Goal: Transaction & Acquisition: Purchase product/service

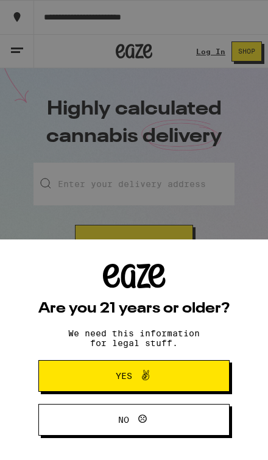
click at [10, 61] on div "Are you 21 years or older? We need this information for legal stuff. Yes No" at bounding box center [134, 230] width 268 height 460
click at [169, 378] on span "Yes" at bounding box center [134, 376] width 93 height 16
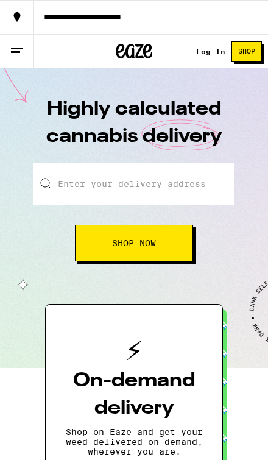
click at [13, 43] on icon at bounding box center [17, 50] width 15 height 15
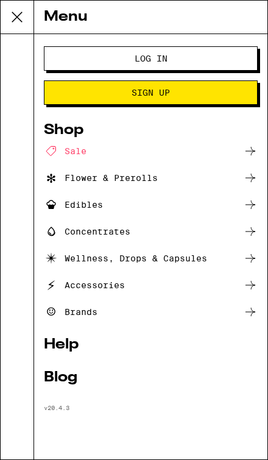
click at [214, 55] on button "Log In" at bounding box center [151, 58] width 214 height 24
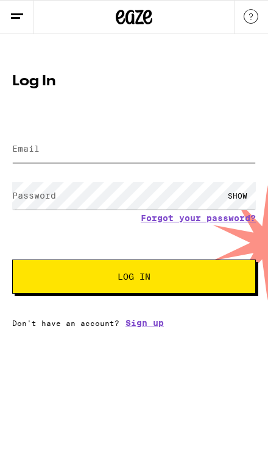
click at [232, 145] on input "Email" at bounding box center [134, 148] width 244 height 27
type input "[EMAIL_ADDRESS][DOMAIN_NAME]"
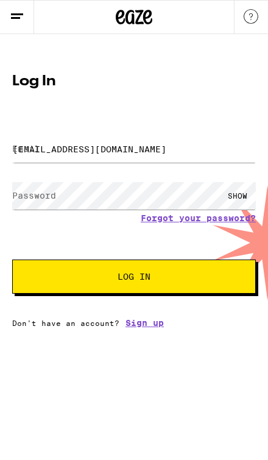
click at [134, 278] on button "Log In" at bounding box center [134, 277] width 244 height 34
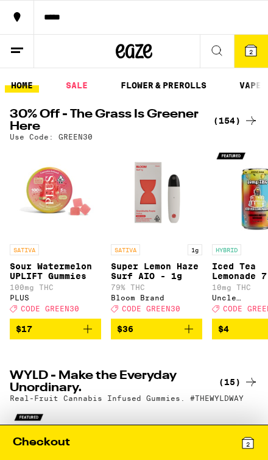
click at [253, 113] on icon at bounding box center [251, 120] width 15 height 15
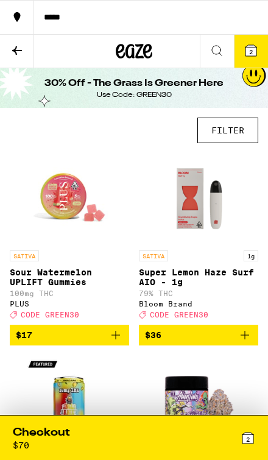
click at [238, 133] on button "FILTER" at bounding box center [227, 131] width 61 height 26
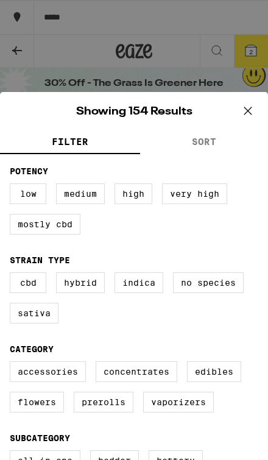
click at [181, 412] on label "Vaporizers" at bounding box center [178, 402] width 71 height 21
click at [0, 0] on input "Vaporizers" at bounding box center [0, 0] width 0 height 0
checkbox input "true"
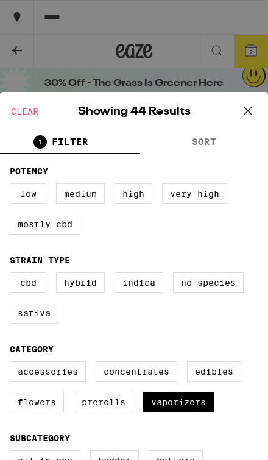
click at [248, 111] on icon at bounding box center [247, 110] width 7 height 7
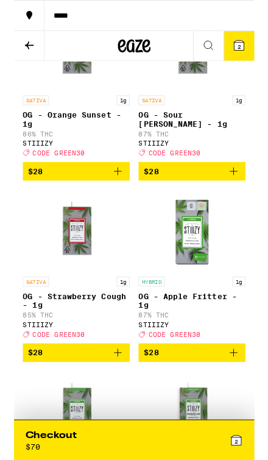
scroll to position [2201, 0]
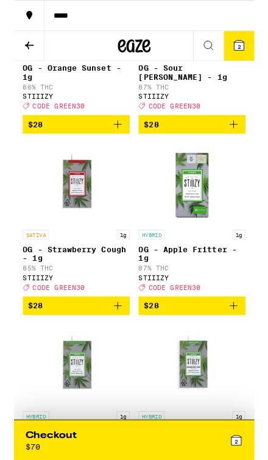
click at [242, 348] on icon "Add to bag" at bounding box center [245, 341] width 15 height 15
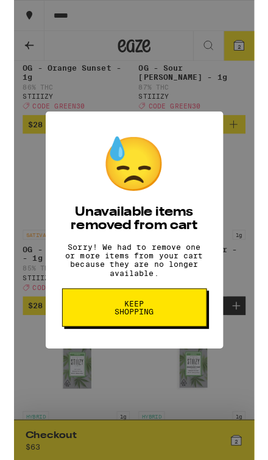
click at [179, 347] on button "Keep Shopping" at bounding box center [134, 343] width 161 height 43
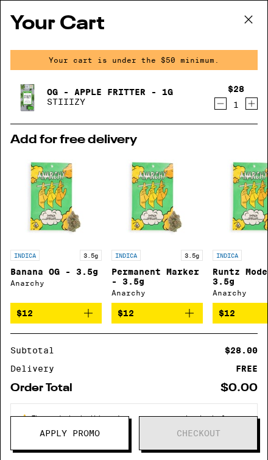
click at [250, 27] on icon at bounding box center [248, 19] width 18 height 18
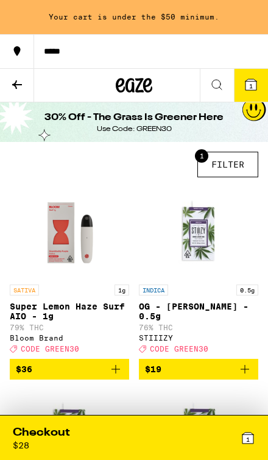
click at [192, 446] on div "1" at bounding box center [194, 437] width 121 height 25
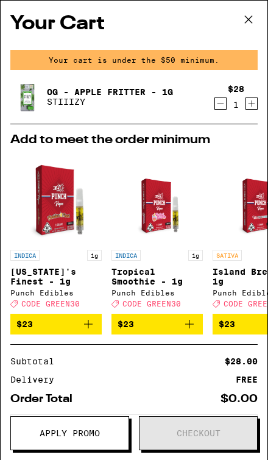
click at [218, 107] on icon "Decrement" at bounding box center [220, 103] width 11 height 15
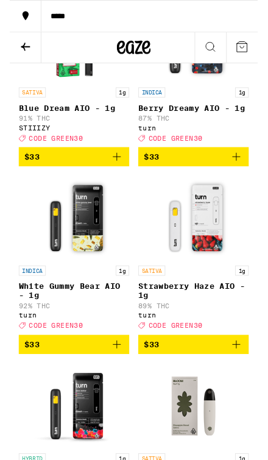
scroll to position [3994, 0]
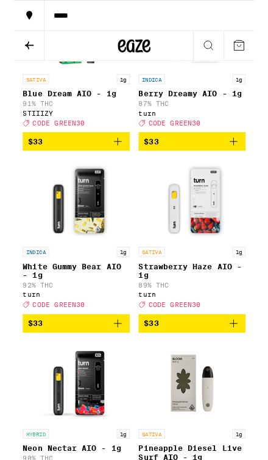
click at [114, 162] on icon "Add to bag" at bounding box center [115, 158] width 9 height 9
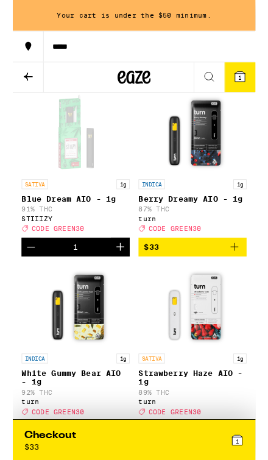
scroll to position [3931, 0]
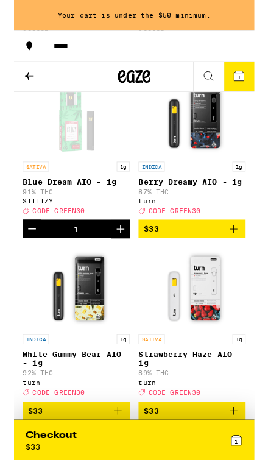
click at [24, 255] on icon "Decrement" at bounding box center [20, 255] width 9 height 0
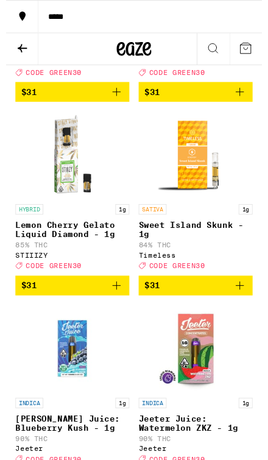
scroll to position [3303, 0]
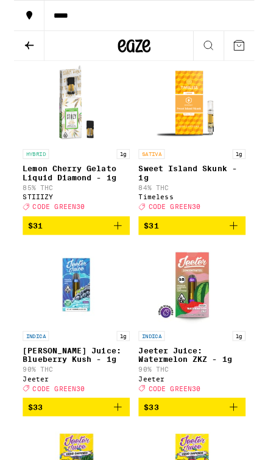
click at [119, 259] on icon "Add to bag" at bounding box center [115, 251] width 15 height 15
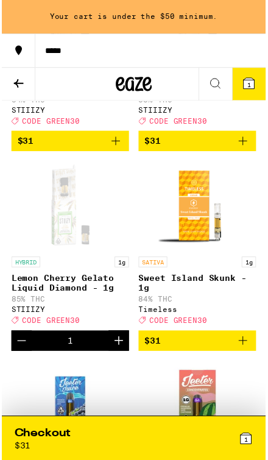
scroll to position [3242, 0]
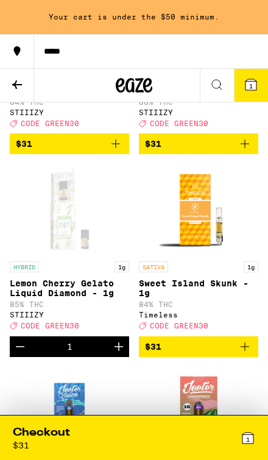
click at [127, 154] on button "$31" at bounding box center [69, 143] width 119 height 21
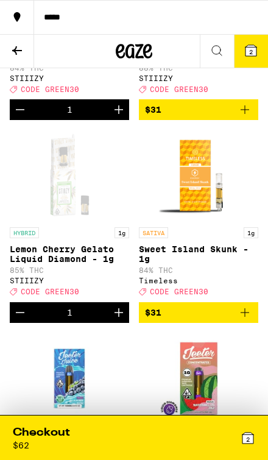
click at [243, 221] on img "Open page for Sweet Island Skunk - 1g from Timeless" at bounding box center [198, 175] width 91 height 91
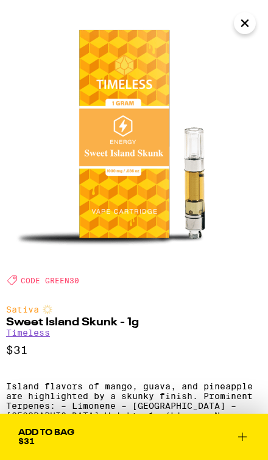
click at [256, 32] on img at bounding box center [134, 134] width 268 height 268
click at [246, 16] on icon "Close" at bounding box center [245, 23] width 15 height 18
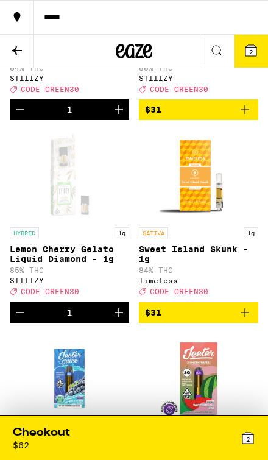
click at [247, 114] on icon "Add to bag" at bounding box center [245, 109] width 9 height 9
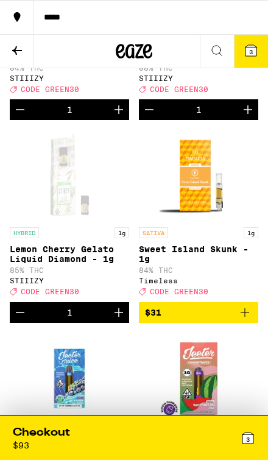
click at [181, 434] on div "3" at bounding box center [194, 437] width 121 height 25
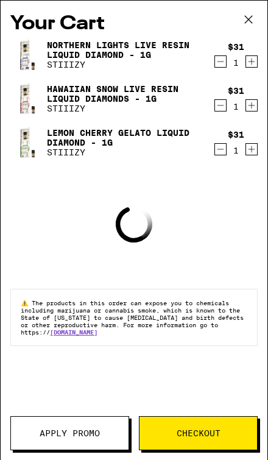
click at [93, 434] on span "Apply Promo" at bounding box center [70, 433] width 60 height 9
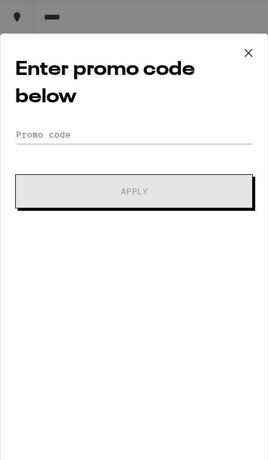
click at [216, 114] on div "Enter promo code below Promo Code Apply" at bounding box center [134, 252] width 268 height 437
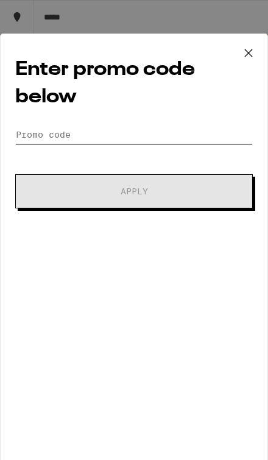
click at [233, 138] on input "Promo Code" at bounding box center [134, 135] width 238 height 18
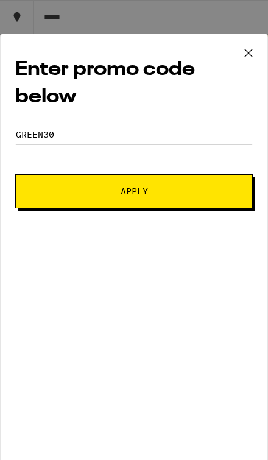
type input "Green30"
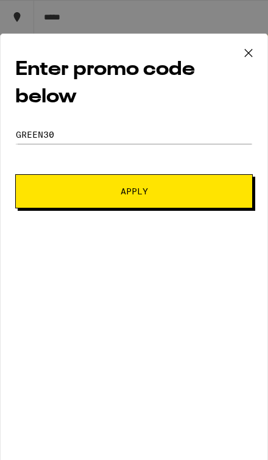
click at [225, 191] on button "Apply" at bounding box center [134, 191] width 238 height 34
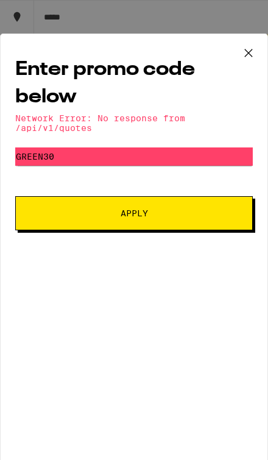
click at [213, 216] on button "Apply" at bounding box center [134, 213] width 238 height 34
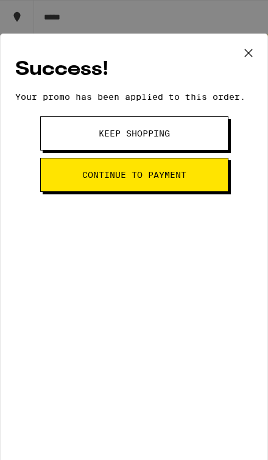
click at [213, 175] on button "Continue to payment" at bounding box center [134, 175] width 188 height 34
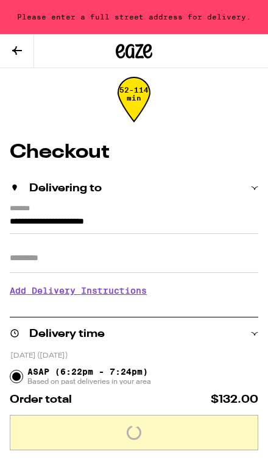
click at [203, 186] on div "Delivering to" at bounding box center [134, 188] width 249 height 11
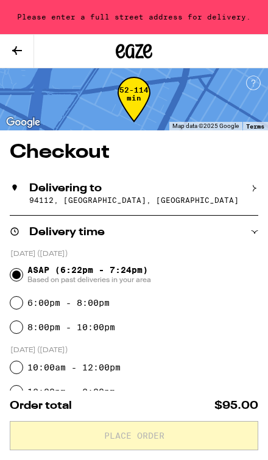
click at [150, 191] on div "Delivering to" at bounding box center [134, 188] width 249 height 11
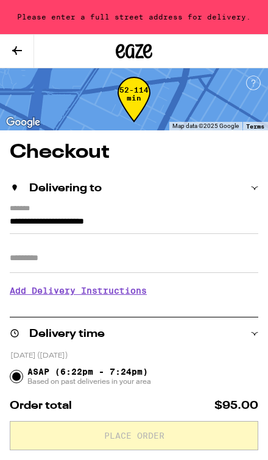
click at [136, 214] on input "**********" at bounding box center [134, 223] width 249 height 19
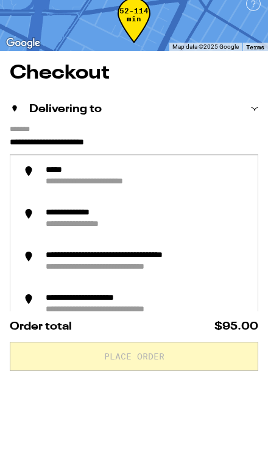
click at [159, 214] on input "**********" at bounding box center [134, 223] width 249 height 19
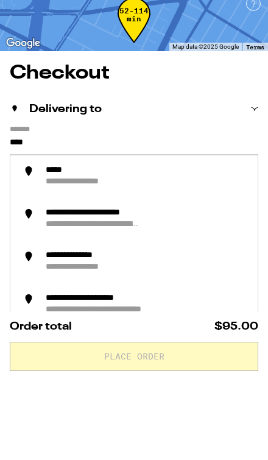
type input "***"
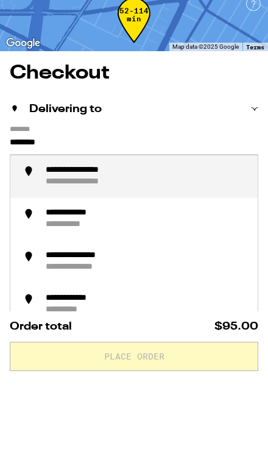
click at [211, 244] on div "**********" at bounding box center [145, 255] width 203 height 23
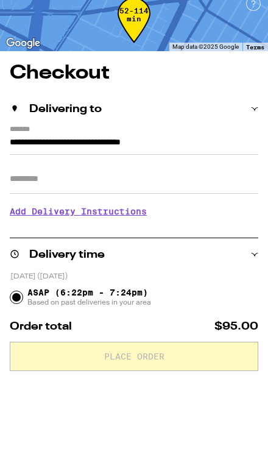
scroll to position [79, 0]
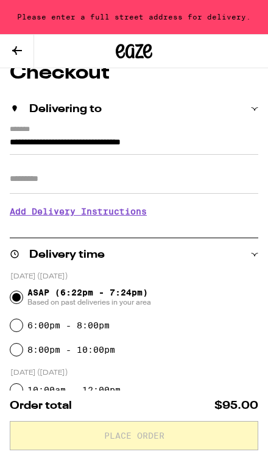
type input "**********"
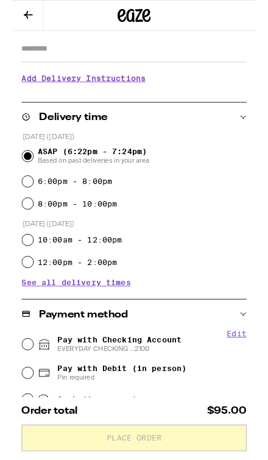
scroll to position [170, 0]
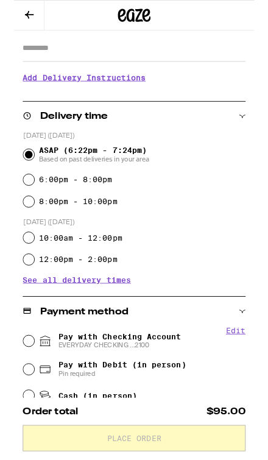
click at [149, 379] on span "Pay with Checking Account EVERYDAY CHECKING ...2100" at bounding box center [117, 379] width 137 height 19
click at [23, 379] on input "Pay with Checking Account EVERYDAY CHECKING ...2100" at bounding box center [16, 380] width 12 height 12
radio input "true"
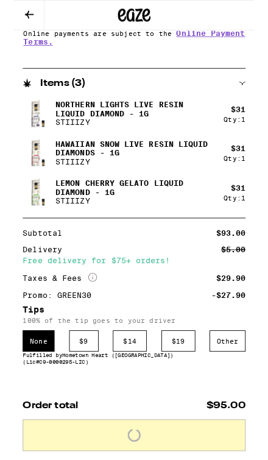
scroll to position [633, 0]
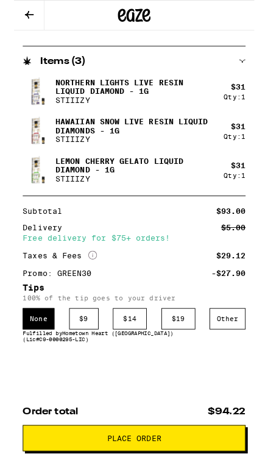
click at [238, 352] on div "Other" at bounding box center [238, 356] width 40 height 24
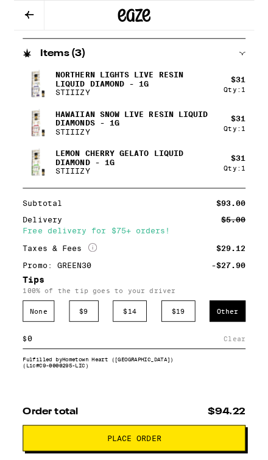
scroll to position [716, 0]
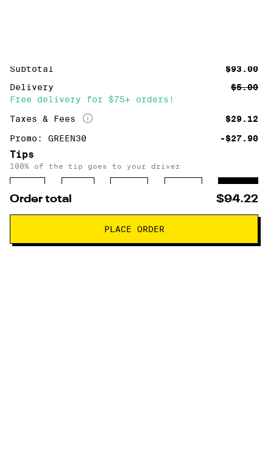
type input "6"
click at [228, 299] on span "Place Order" at bounding box center [134, 303] width 228 height 9
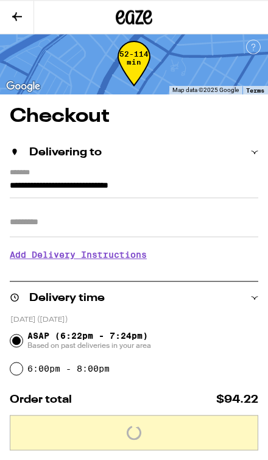
scroll to position [0, 0]
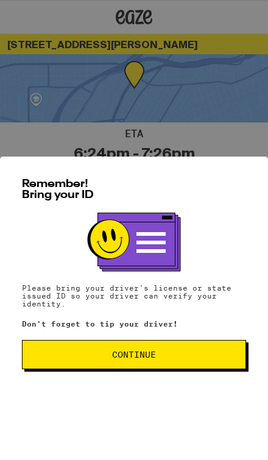
click at [207, 369] on button "Continue" at bounding box center [134, 354] width 224 height 29
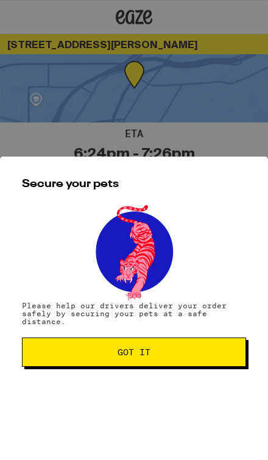
click at [225, 356] on span "Got it" at bounding box center [133, 352] width 203 height 9
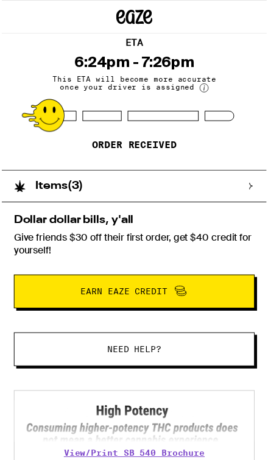
scroll to position [90, 0]
